Goal: Task Accomplishment & Management: Use online tool/utility

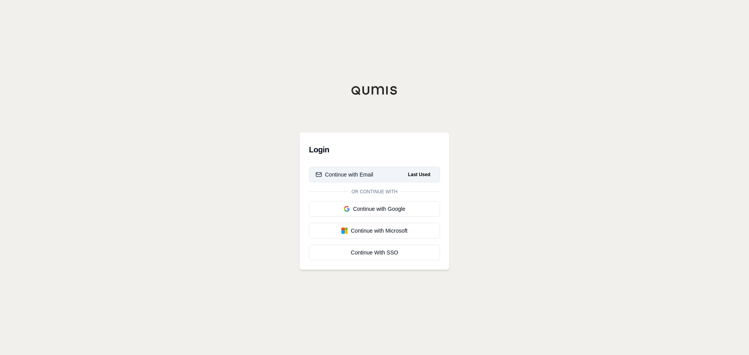
click at [378, 173] on button "Continue with Email Last Used" at bounding box center [374, 175] width 131 height 16
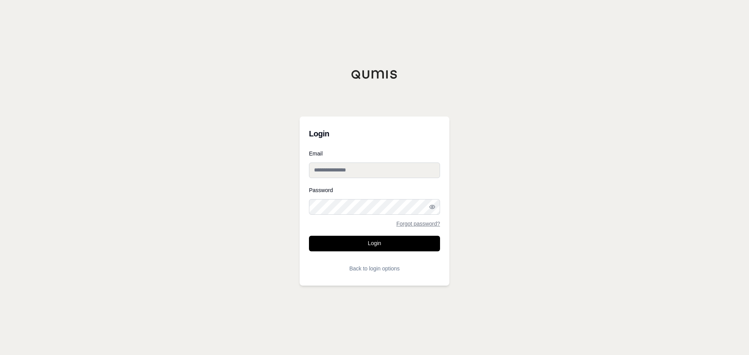
type input "**********"
drag, startPoint x: 378, startPoint y: 241, endPoint x: 383, endPoint y: 237, distance: 6.5
click at [378, 241] on button "Login" at bounding box center [374, 244] width 131 height 16
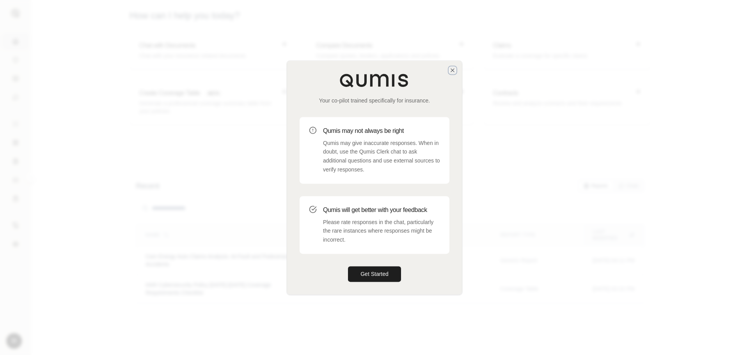
click at [450, 70] on icon "button" at bounding box center [452, 70] width 6 height 6
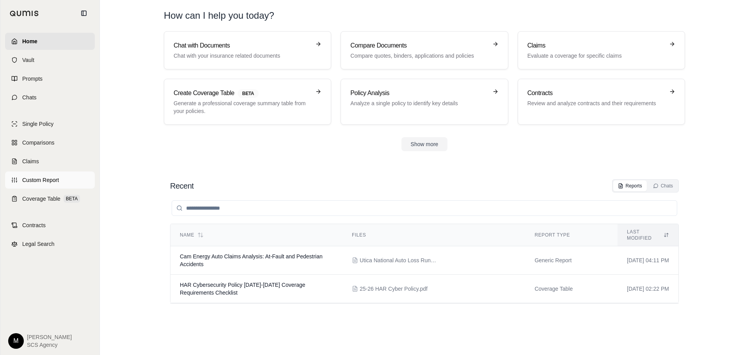
click at [40, 180] on span "Custom Report" at bounding box center [40, 180] width 37 height 8
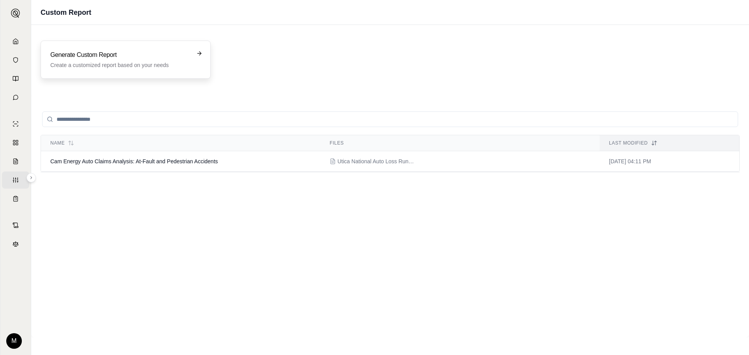
click at [101, 59] on h3 "Generate Custom Report" at bounding box center [120, 54] width 140 height 9
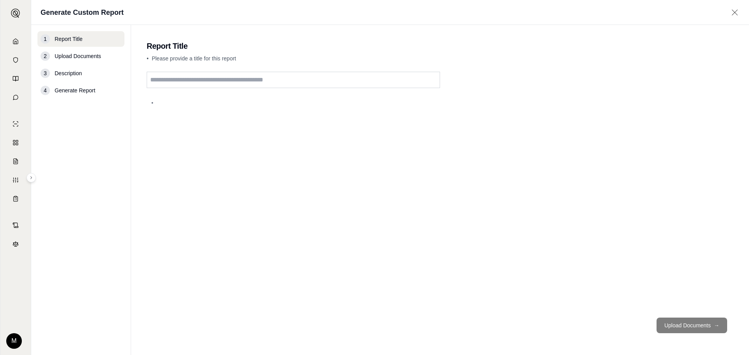
click at [177, 83] on input "text" at bounding box center [293, 80] width 293 height 16
type input "**********"
drag, startPoint x: 704, startPoint y: 327, endPoint x: 702, endPoint y: 323, distance: 4.4
click at [704, 327] on button "Upload Documents →" at bounding box center [692, 326] width 71 height 16
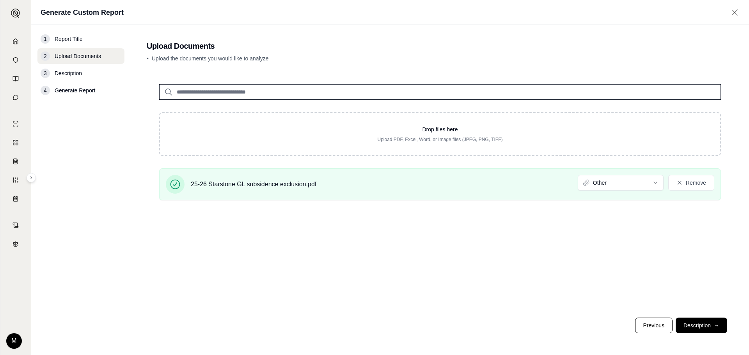
drag, startPoint x: 699, startPoint y: 325, endPoint x: 699, endPoint y: 320, distance: 4.7
click at [699, 325] on button "Description →" at bounding box center [701, 326] width 51 height 16
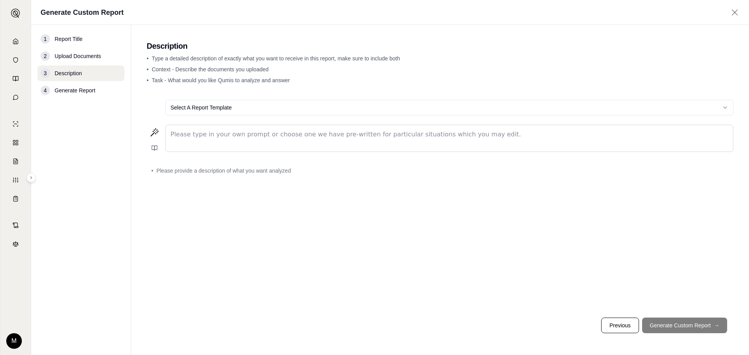
click at [211, 131] on p "editable markdown" at bounding box center [449, 134] width 558 height 9
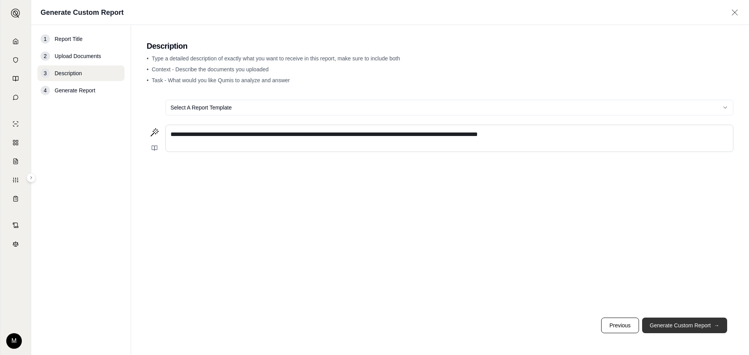
click at [676, 323] on button "Generate Custom Report →" at bounding box center [684, 326] width 85 height 16
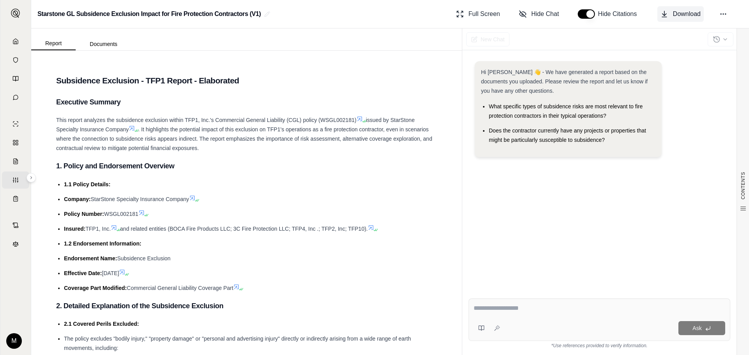
click at [665, 14] on icon at bounding box center [664, 15] width 4 height 2
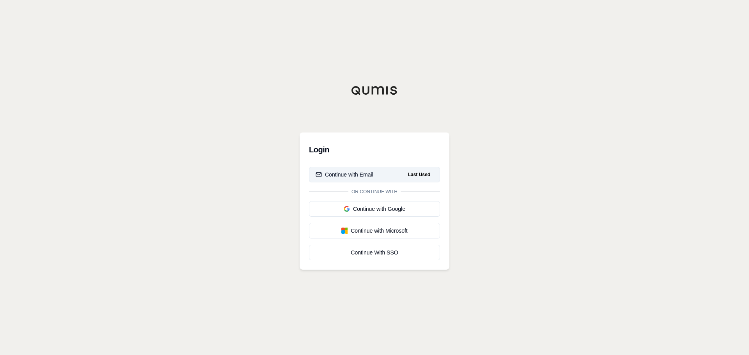
click at [358, 175] on div "Continue with Email" at bounding box center [345, 175] width 58 height 8
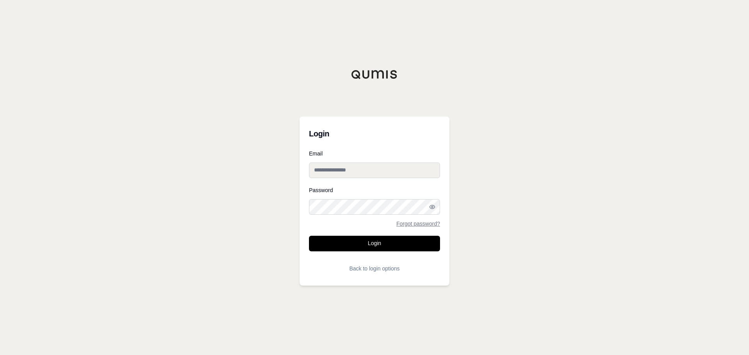
type input "**********"
drag, startPoint x: 367, startPoint y: 241, endPoint x: 367, endPoint y: 234, distance: 7.0
click at [367, 241] on button "Login" at bounding box center [374, 244] width 131 height 16
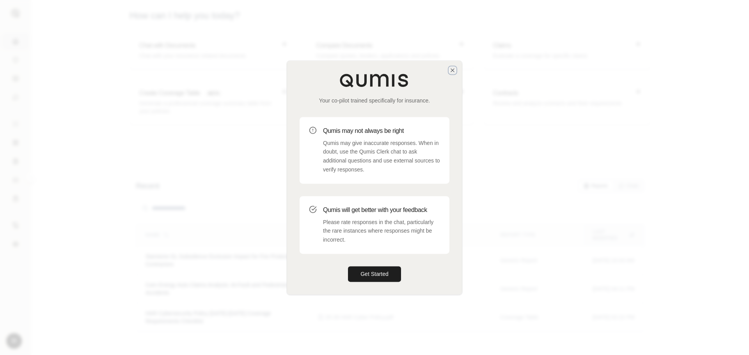
click at [451, 71] on icon "button" at bounding box center [452, 70] width 6 height 6
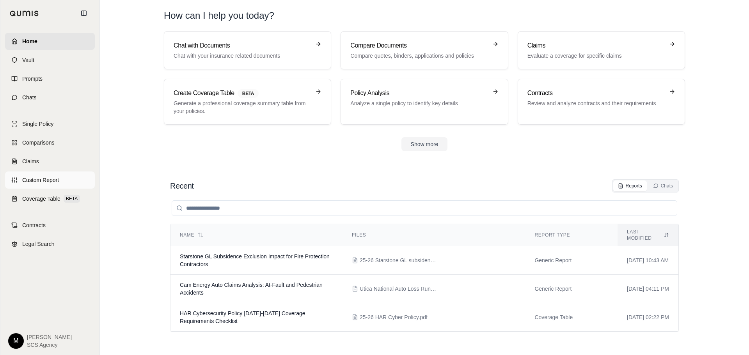
click at [26, 178] on span "Custom Report" at bounding box center [40, 180] width 37 height 8
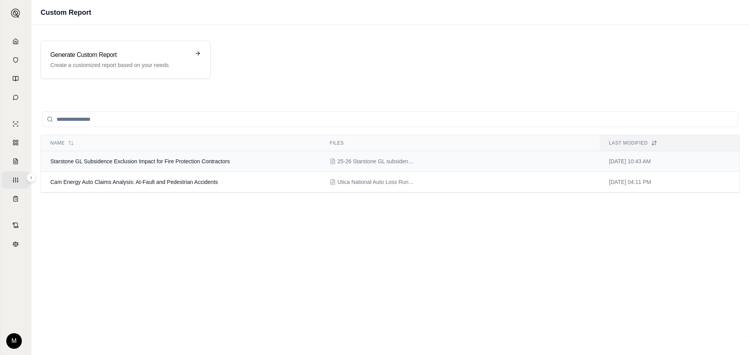
click at [212, 164] on td "Starstone GL Subsidence Exclusion Impact for Fire Protection Contractors" at bounding box center [180, 161] width 279 height 21
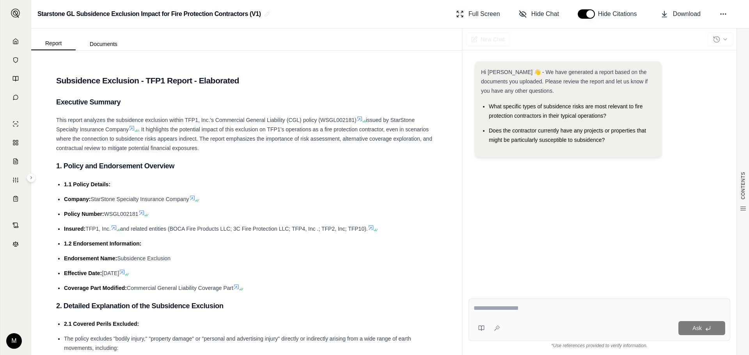
click at [486, 310] on textarea at bounding box center [600, 308] width 252 height 9
type textarea "**********"
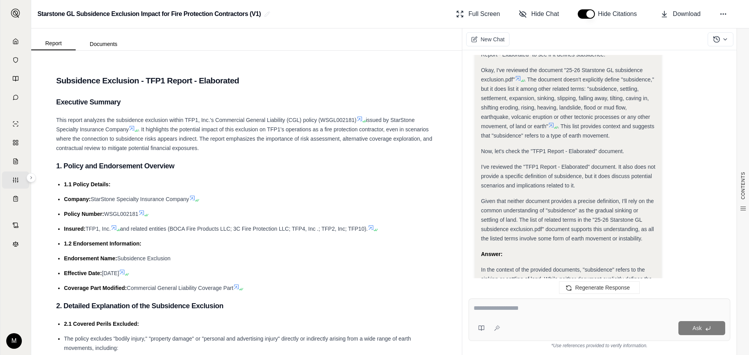
scroll to position [149, 0]
